Goal: Task Accomplishment & Management: Manage account settings

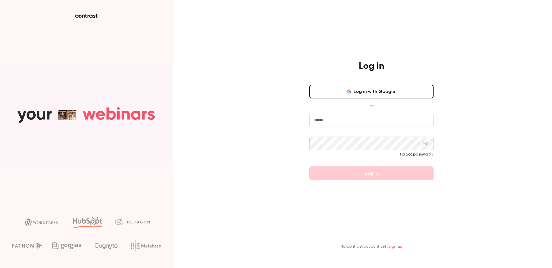
click at [342, 91] on button "Log in with Google" at bounding box center [371, 92] width 124 height 14
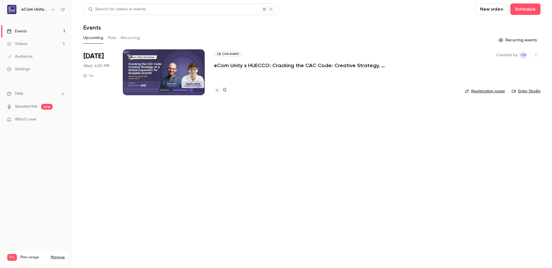
click at [170, 72] on div at bounding box center [164, 72] width 82 height 46
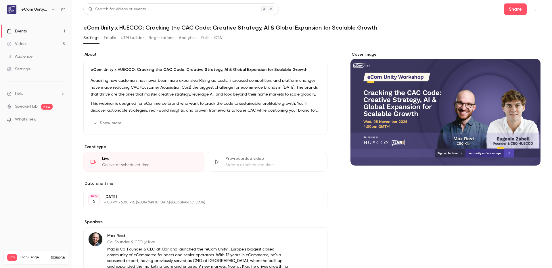
click at [105, 124] on button "Show more" at bounding box center [108, 123] width 34 height 9
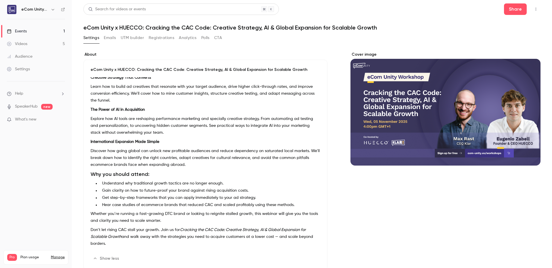
click at [112, 39] on button "Emails" at bounding box center [110, 37] width 12 height 9
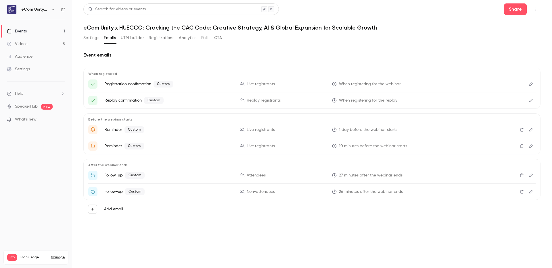
click at [532, 84] on icon "Edit" at bounding box center [530, 84] width 5 height 4
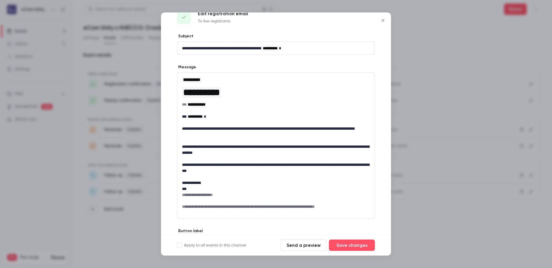
scroll to position [14, 0]
click at [381, 20] on icon "Close" at bounding box center [382, 20] width 7 height 5
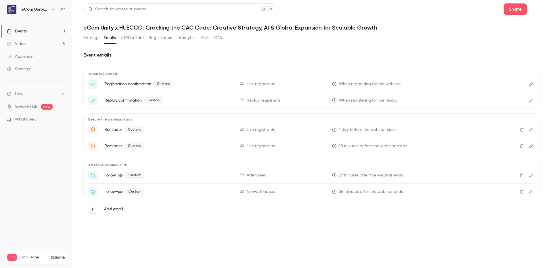
click at [531, 100] on icon "Edit" at bounding box center [530, 101] width 5 height 4
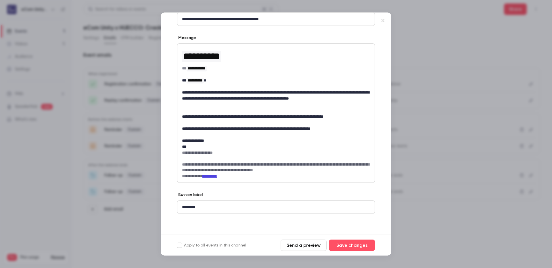
scroll to position [0, 0]
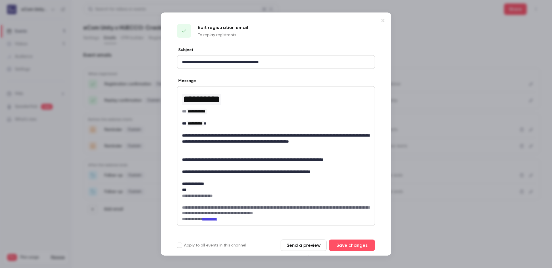
click at [382, 21] on icon "Close" at bounding box center [382, 20] width 7 height 5
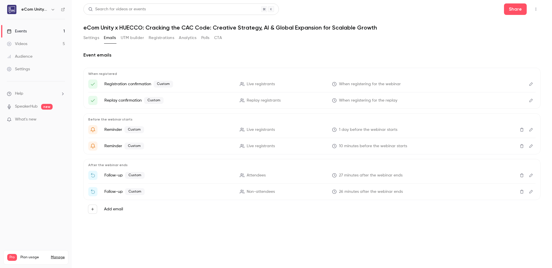
click at [530, 130] on icon "Edit" at bounding box center [530, 130] width 5 height 4
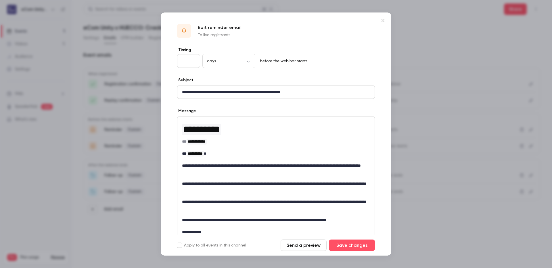
click at [384, 19] on icon "Close" at bounding box center [382, 20] width 7 height 5
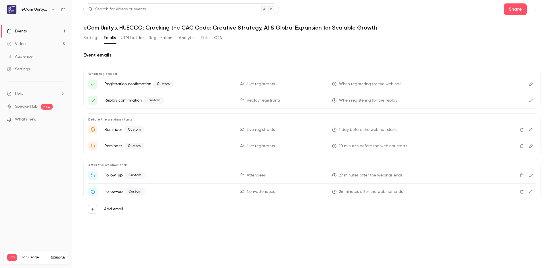
click at [531, 145] on icon "Edit" at bounding box center [530, 146] width 3 height 3
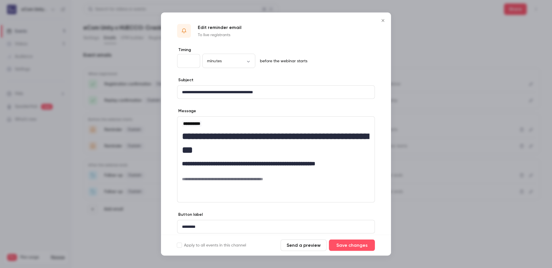
scroll to position [20, 0]
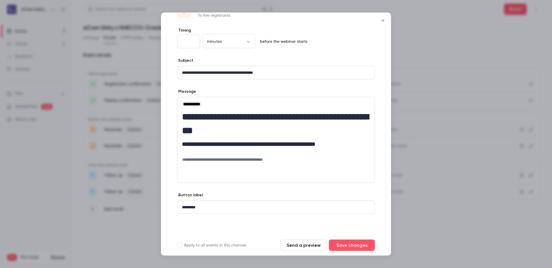
click at [382, 21] on icon "Close" at bounding box center [382, 20] width 3 height 3
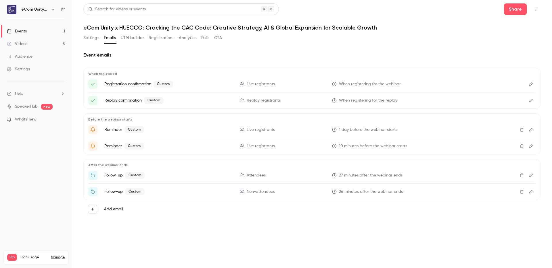
click at [530, 174] on icon "Edit" at bounding box center [530, 176] width 5 height 4
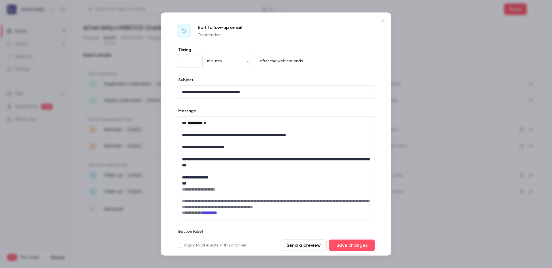
click at [382, 20] on icon "Close" at bounding box center [382, 20] width 7 height 5
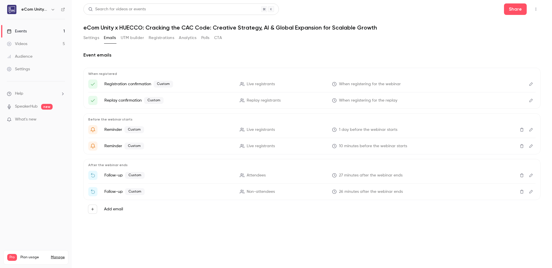
click at [531, 191] on icon "Edit" at bounding box center [530, 192] width 5 height 4
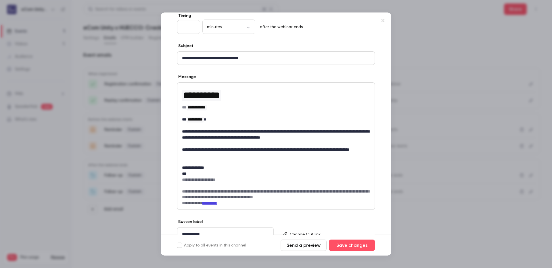
scroll to position [0, 0]
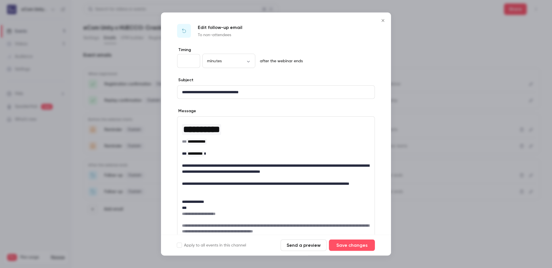
click at [382, 20] on icon "Close" at bounding box center [382, 20] width 7 height 5
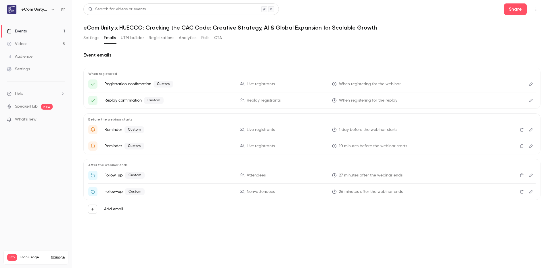
click at [531, 191] on icon "Edit" at bounding box center [530, 192] width 5 height 4
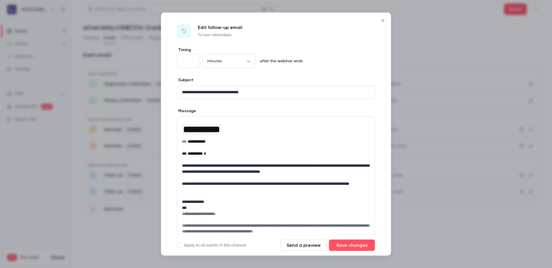
drag, startPoint x: 189, startPoint y: 63, endPoint x: 172, endPoint y: 63, distance: 17.3
click at [172, 63] on div "**********" at bounding box center [276, 171] width 230 height 249
type input "**"
click at [359, 247] on button "Save changes" at bounding box center [352, 245] width 46 height 11
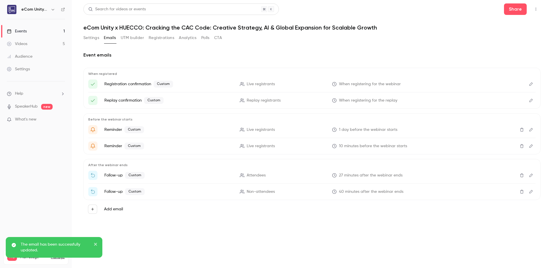
click at [91, 39] on button "Settings" at bounding box center [91, 37] width 16 height 9
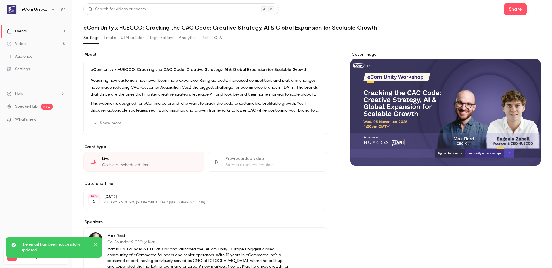
click at [217, 37] on button "CTA" at bounding box center [218, 37] width 8 height 9
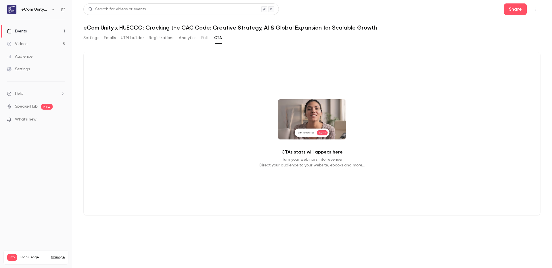
click at [205, 37] on button "Polls" at bounding box center [205, 37] width 8 height 9
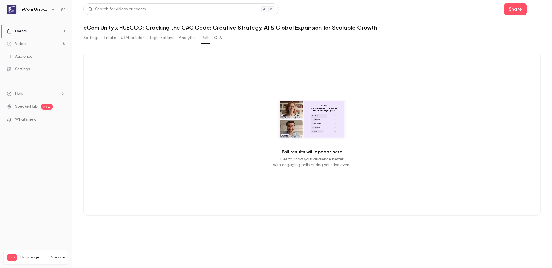
click at [186, 38] on button "Analytics" at bounding box center [188, 37] width 18 height 9
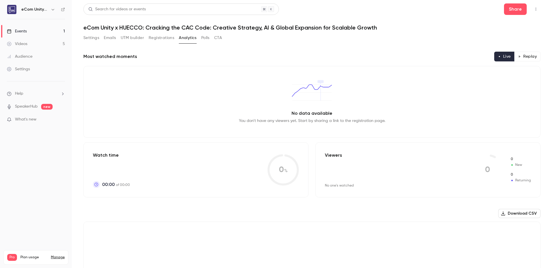
click at [160, 38] on button "Registrations" at bounding box center [162, 37] width 26 height 9
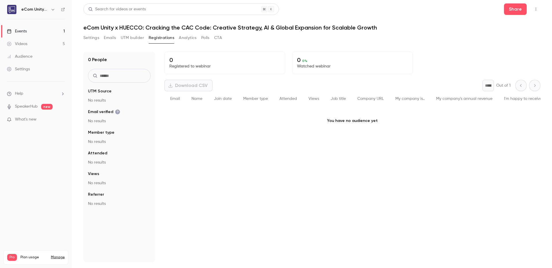
click at [88, 36] on button "Settings" at bounding box center [91, 37] width 16 height 9
